Goal: Task Accomplishment & Management: Manage account settings

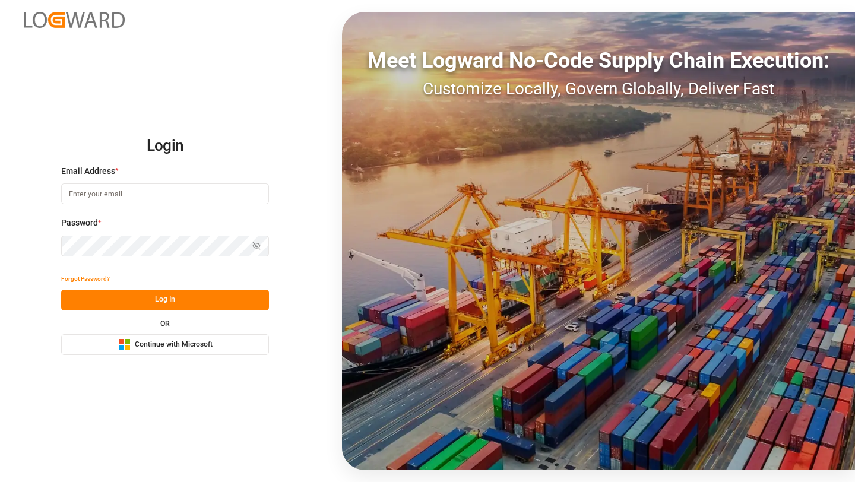
click at [126, 189] on input at bounding box center [165, 193] width 208 height 21
type input "shravani.m@logward.com"
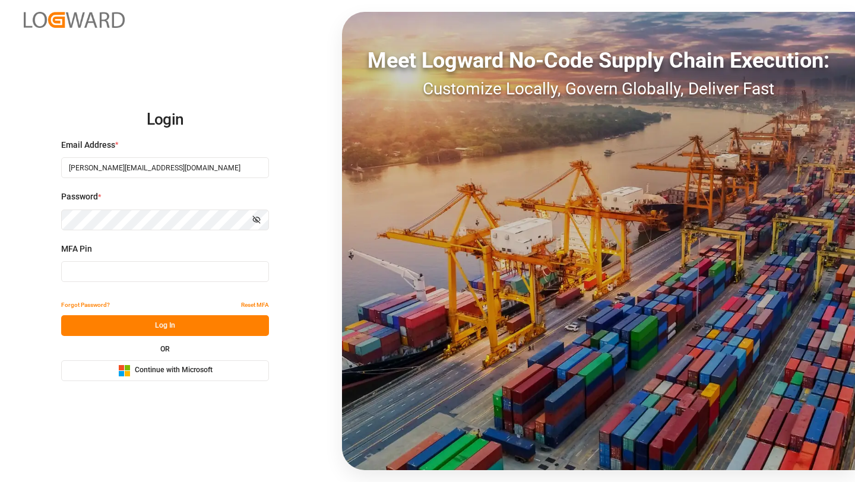
click at [135, 375] on span "Continue with Microsoft" at bounding box center [174, 370] width 78 height 11
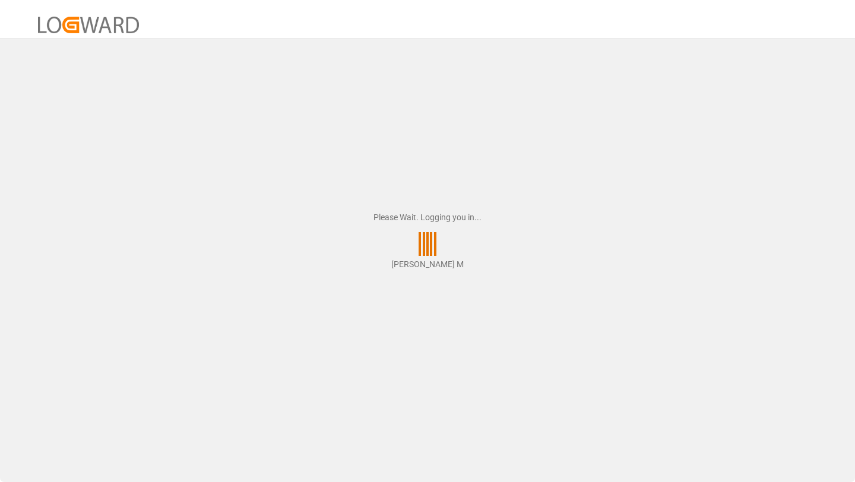
click at [699, 108] on div "Please Wait. Logging you in... [PERSON_NAME] M" at bounding box center [427, 241] width 855 height 482
